Goal: Information Seeking & Learning: Learn about a topic

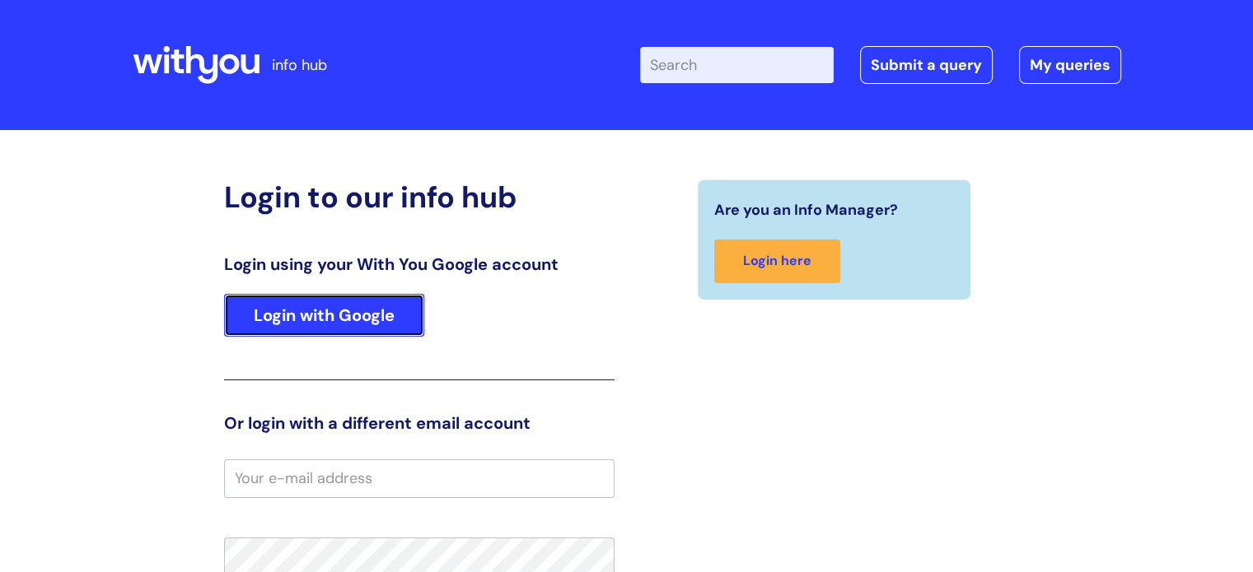
click at [316, 318] on link "Login with Google" at bounding box center [324, 315] width 200 height 43
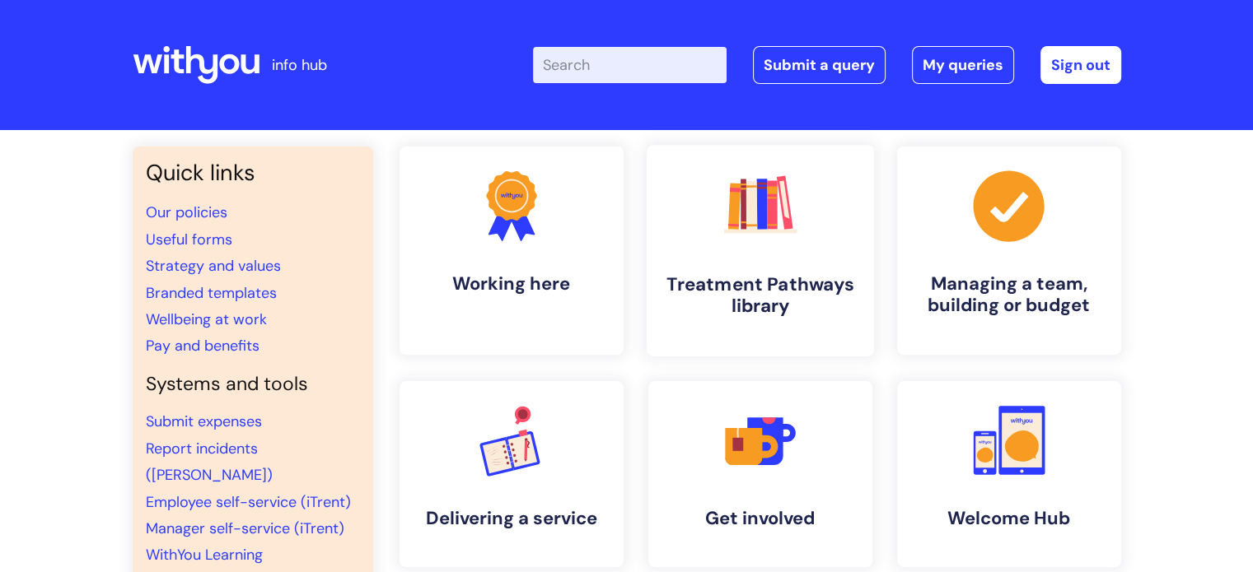
click at [741, 268] on link ".cls-1{fill:#f89b22;}.cls-1,.cls-2,.cls-3,.cls-4,.cls-5,.cls-6,.cls-7{stroke-wi…" at bounding box center [759, 251] width 227 height 212
